Goal: Navigation & Orientation: Find specific page/section

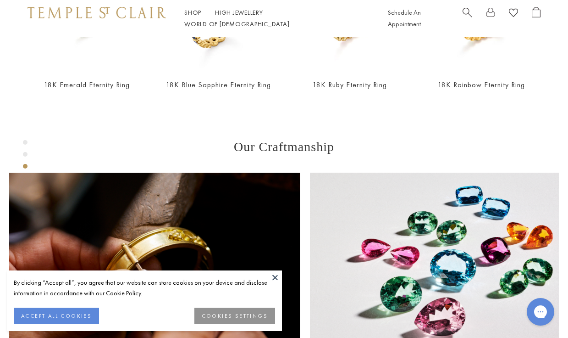
scroll to position [442, 0]
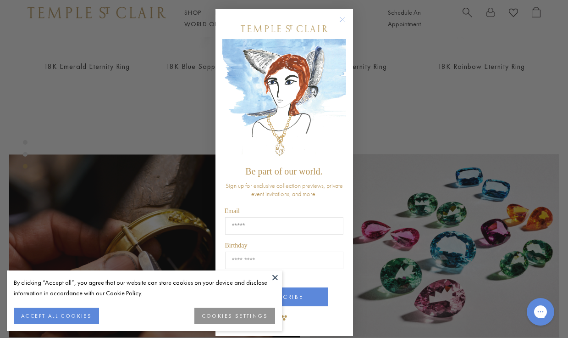
click at [343, 19] on circle "Close dialog" at bounding box center [342, 19] width 11 height 11
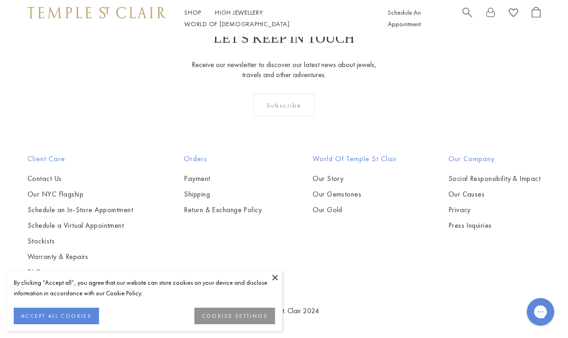
scroll to position [980, 0]
click at [230, 17] on link "High Jewellery High Jewellery" at bounding box center [239, 12] width 48 height 8
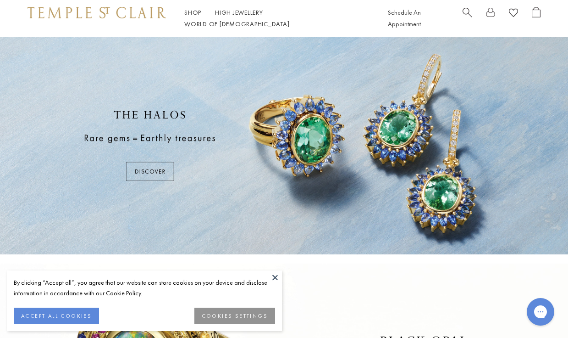
click at [93, 313] on button "ACCEPT ALL COOKIES" at bounding box center [56, 315] width 85 height 17
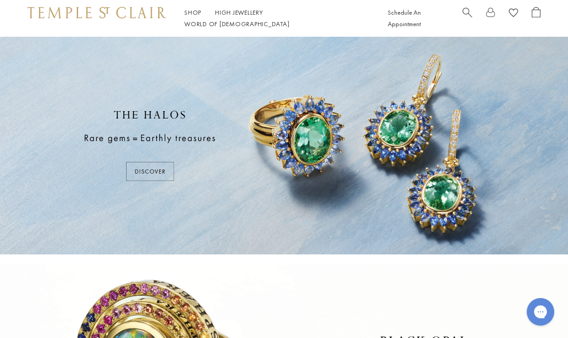
click at [150, 171] on div at bounding box center [284, 145] width 568 height 217
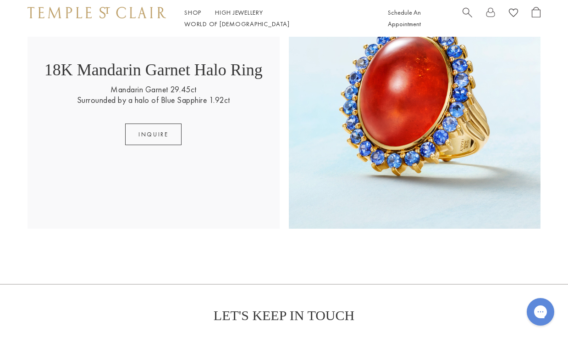
scroll to position [1065, 0]
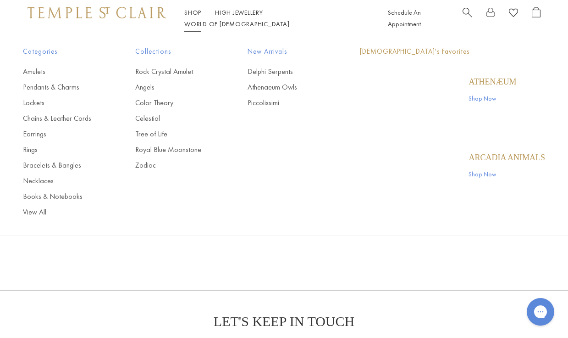
click at [192, 17] on link "Shop Shop" at bounding box center [192, 12] width 17 height 8
